Goal: Information Seeking & Learning: Learn about a topic

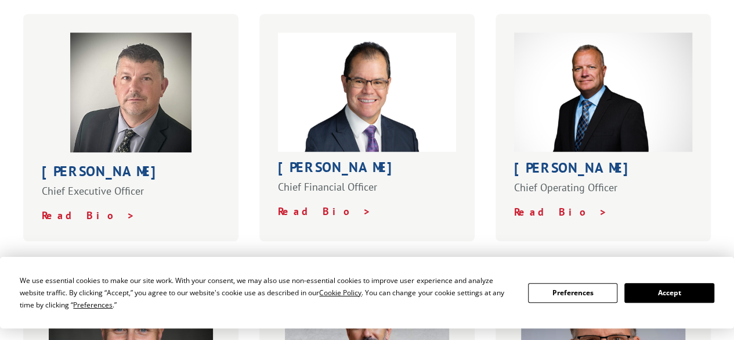
scroll to position [434, 0]
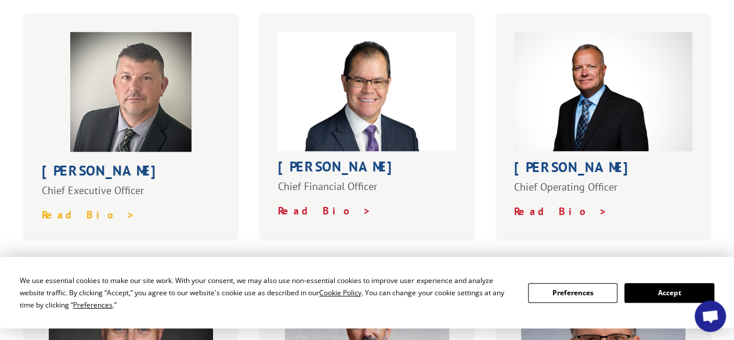
click at [81, 208] on strong "Read Bio >" at bounding box center [88, 214] width 93 height 13
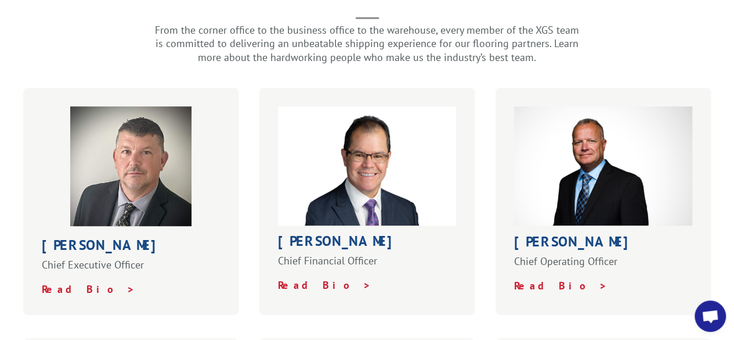
scroll to position [357, 0]
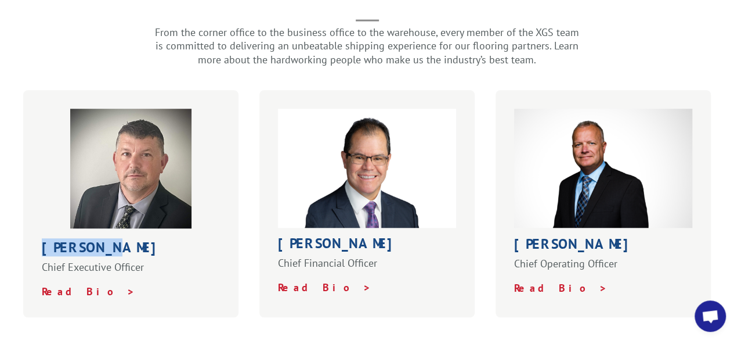
drag, startPoint x: 31, startPoint y: 223, endPoint x: 156, endPoint y: 215, distance: 124.5
click at [156, 215] on div "Bob Kenna Chief Executive Officer Read Bio >" at bounding box center [131, 203] width 216 height 227
copy h1 "[PERSON_NAME]"
drag, startPoint x: 150, startPoint y: 243, endPoint x: 31, endPoint y: 253, distance: 118.8
click at [31, 253] on div "Bob Kenna Chief Executive Officer Read Bio >" at bounding box center [131, 203] width 216 height 227
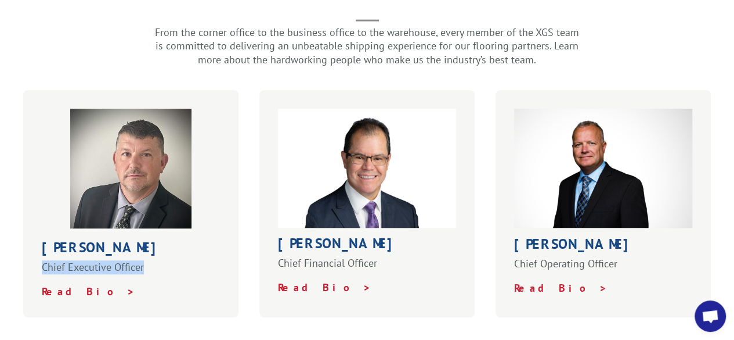
copy p "Chief Executive Officer"
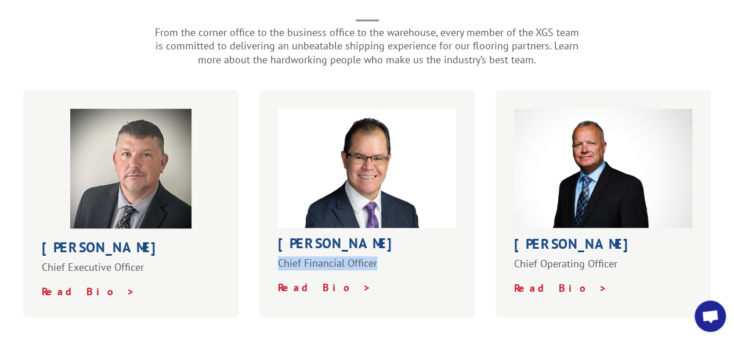
drag, startPoint x: 273, startPoint y: 241, endPoint x: 401, endPoint y: 238, distance: 127.7
click at [401, 238] on div "Roger Silva Chief Financial Officer Read Bio >" at bounding box center [367, 203] width 216 height 227
copy p "Chief Financial Officer"
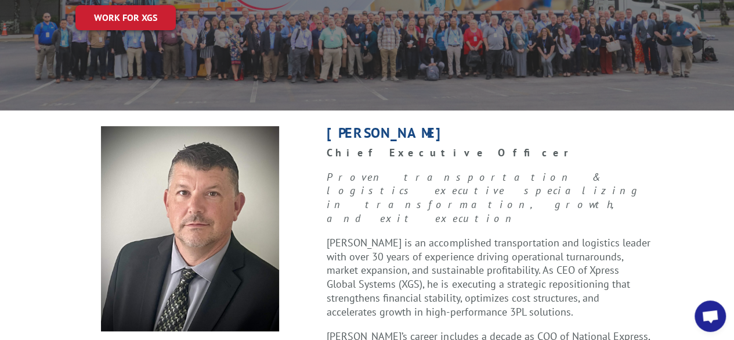
scroll to position [233, 0]
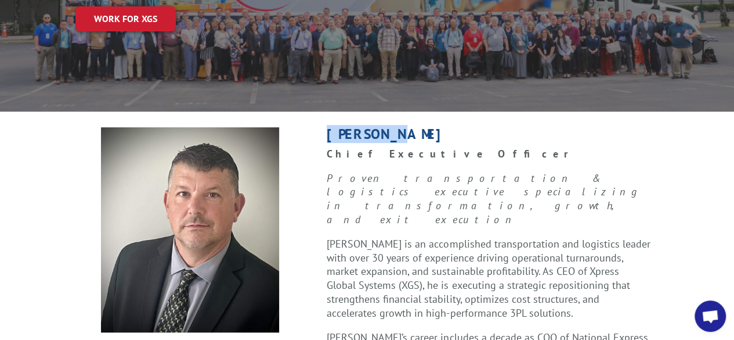
drag, startPoint x: 326, startPoint y: 106, endPoint x: 435, endPoint y: 106, distance: 109.7
click at [435, 127] on div "[PERSON_NAME] Chief Executive Officer Proven transportation & logistics executi…" at bounding box center [484, 332] width 352 height 410
